Goal: Check status: Check status

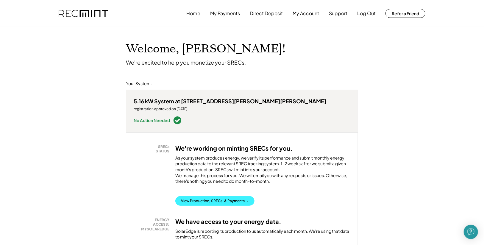
click at [214, 196] on button "View Production, SRECs, & Payments →" at bounding box center [214, 201] width 79 height 10
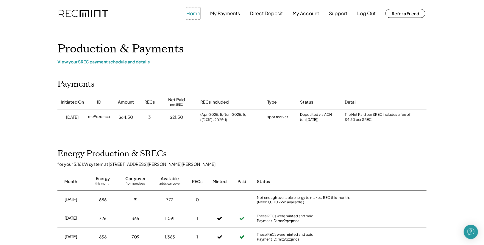
click at [195, 14] on button "Home" at bounding box center [193, 13] width 14 height 12
